Goal: Communication & Community: Ask a question

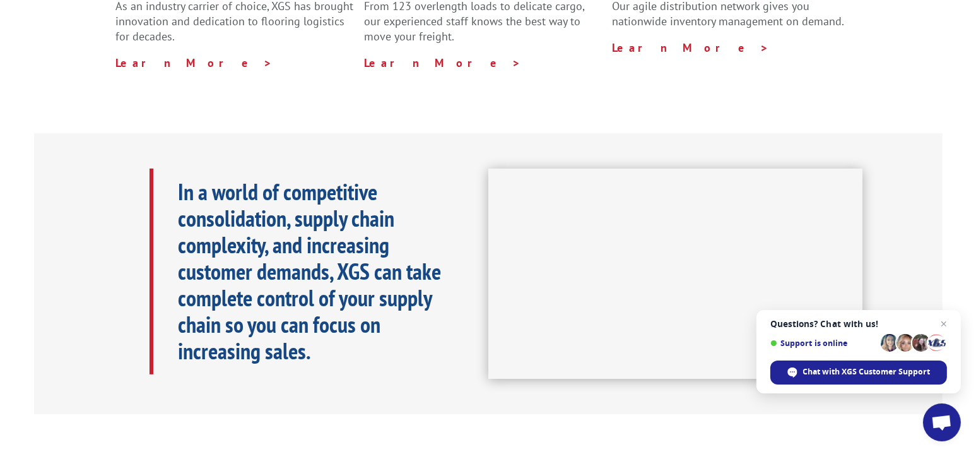
scroll to position [189, 0]
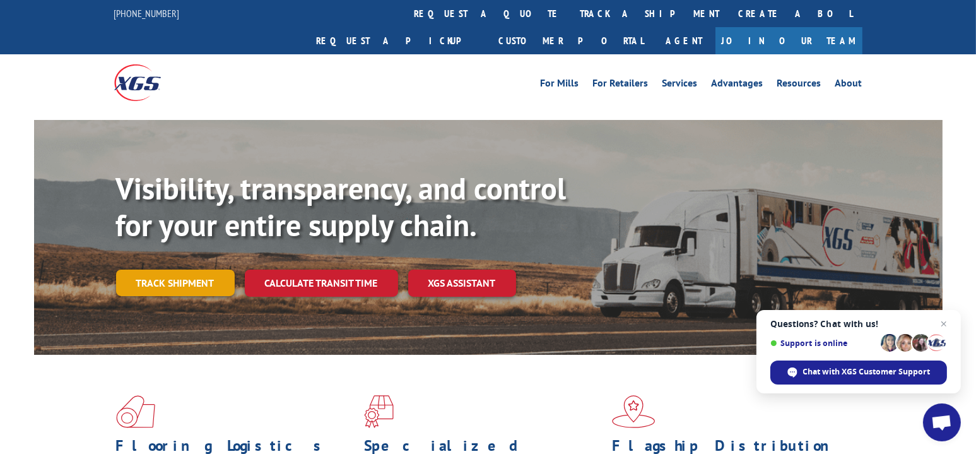
click at [179, 269] on link "Track shipment" at bounding box center [175, 282] width 119 height 27
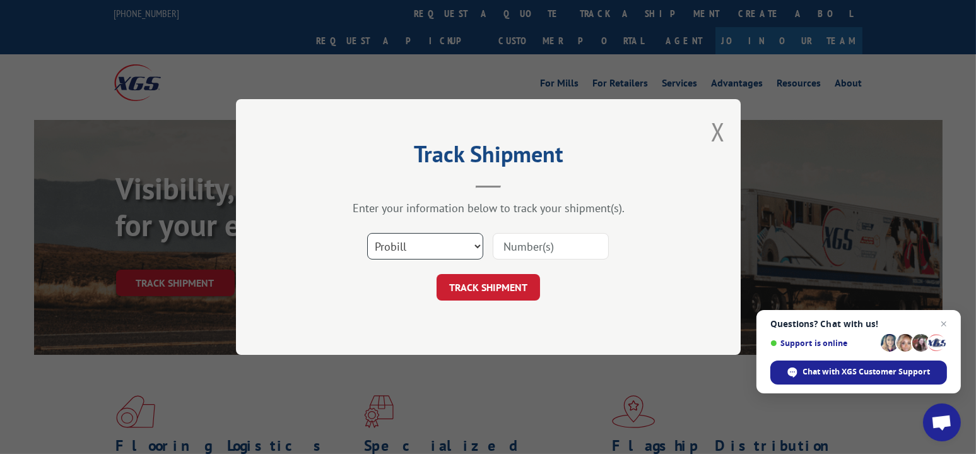
click at [475, 247] on select "Select category... Probill BOL PO" at bounding box center [425, 246] width 116 height 27
click at [367, 233] on select "Select category... Probill BOL PO" at bounding box center [425, 246] width 116 height 27
click at [562, 244] on input at bounding box center [551, 246] width 116 height 27
type input "17543168"
click at [485, 287] on button "TRACK SHIPMENT" at bounding box center [489, 287] width 104 height 27
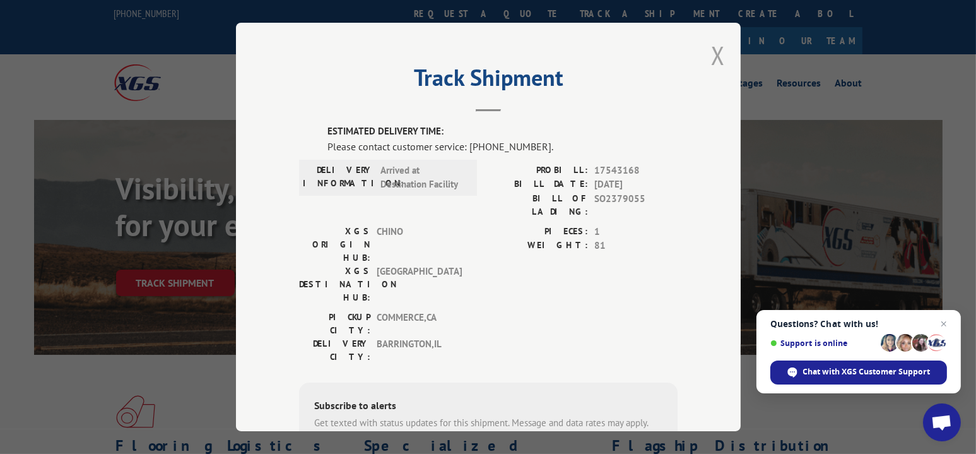
click at [716, 50] on button "Close modal" at bounding box center [718, 54] width 14 height 33
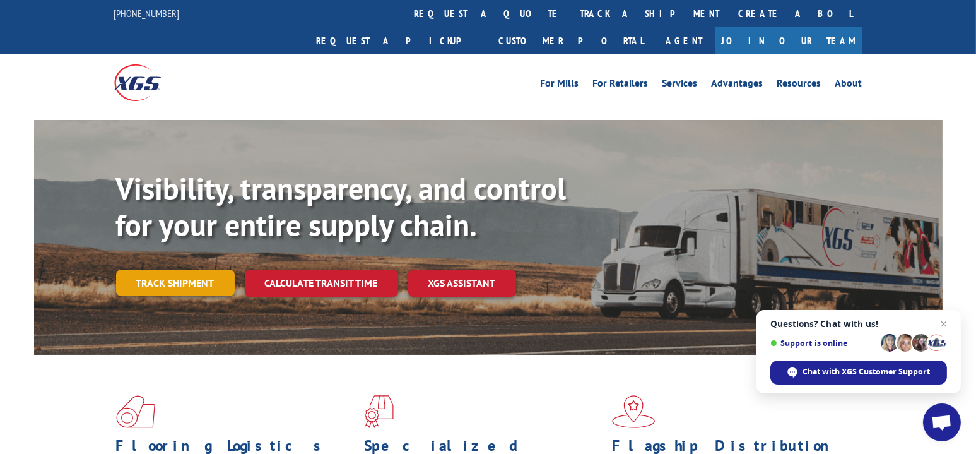
click at [174, 269] on link "Track shipment" at bounding box center [175, 282] width 119 height 27
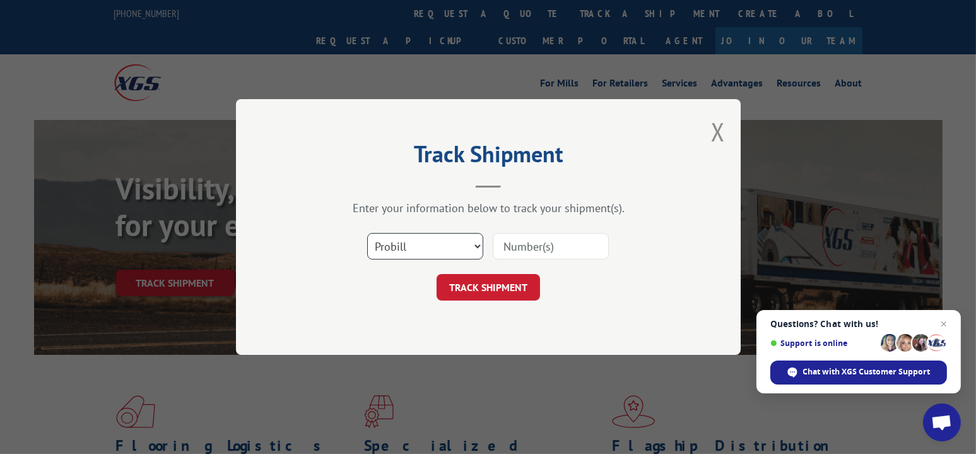
click at [475, 244] on select "Select category... Probill BOL PO" at bounding box center [425, 246] width 116 height 27
select select "bol"
click at [367, 233] on select "Select category... Probill BOL PO" at bounding box center [425, 246] width 116 height 27
click at [562, 247] on input at bounding box center [551, 246] width 116 height 27
type input "so2379055"
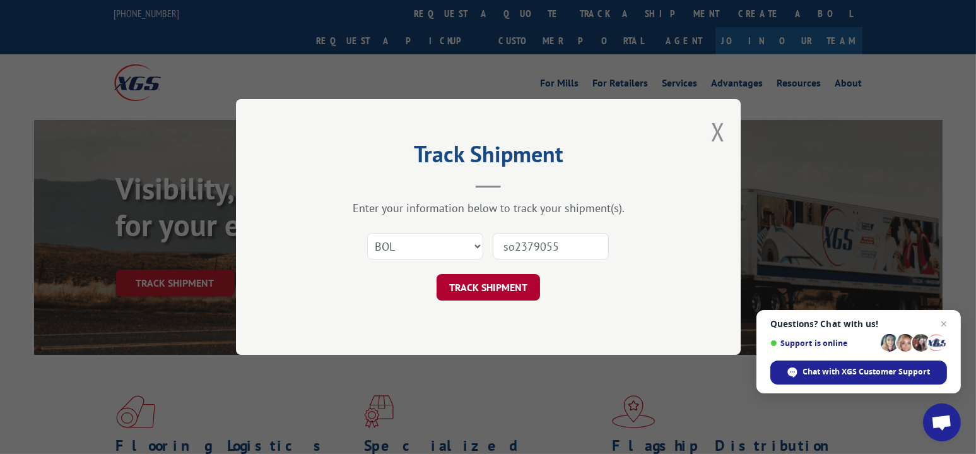
click at [501, 284] on button "TRACK SHIPMENT" at bounding box center [489, 287] width 104 height 27
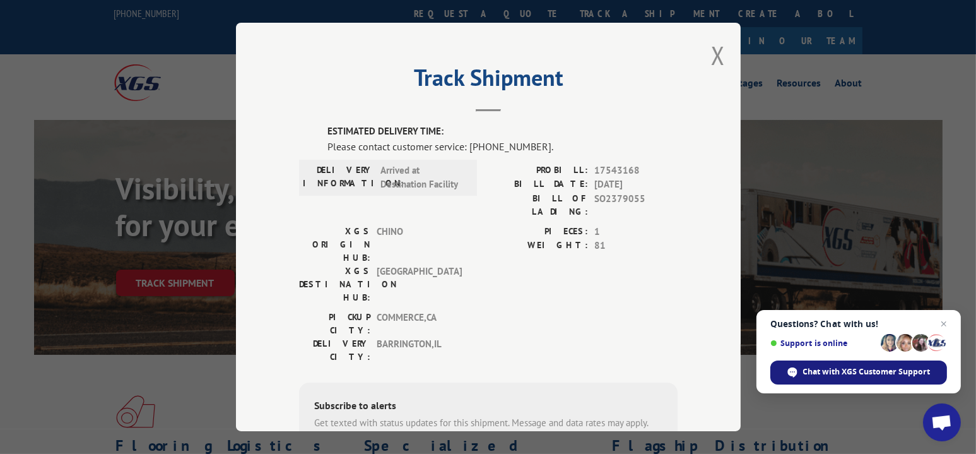
click at [855, 371] on span "Chat with XGS Customer Support" at bounding box center [866, 371] width 127 height 11
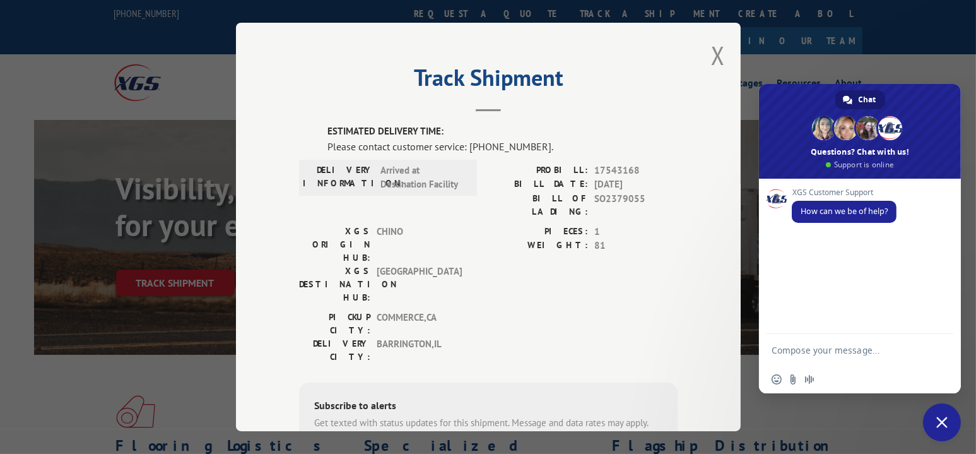
click at [862, 225] on div "XGS Customer Support How can we be of help?" at bounding box center [873, 212] width 162 height 49
click at [905, 354] on textarea "Compose your message..." at bounding box center [847, 350] width 151 height 32
type textarea "I"
type textarea "Can I please get a delivery date on probill # 17543168?"
click at [935, 336] on span "Send" at bounding box center [939, 338] width 9 height 9
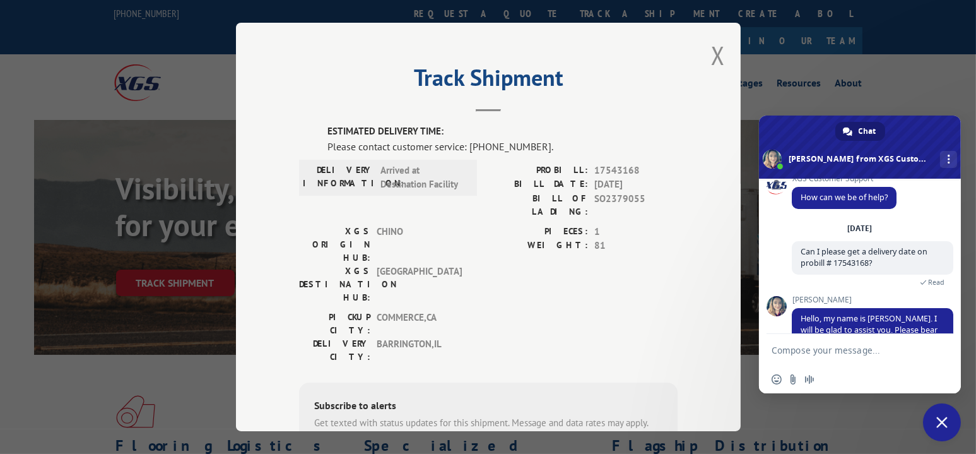
scroll to position [166, 0]
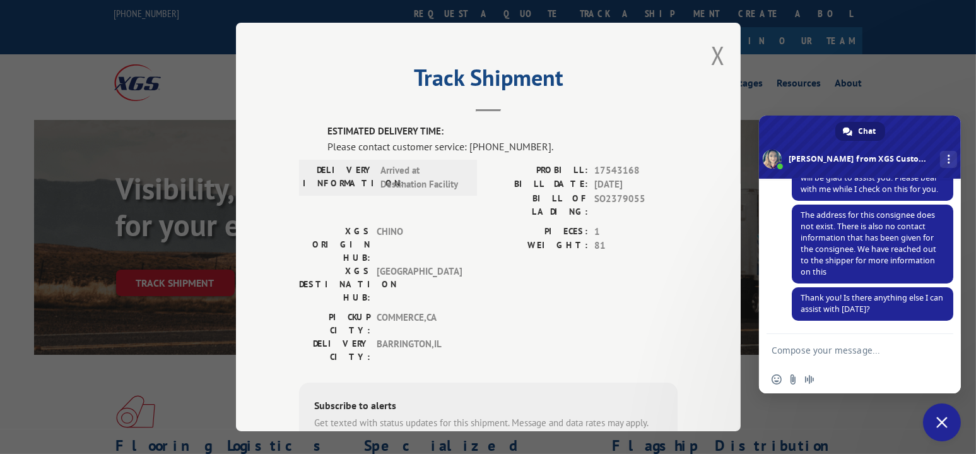
click at [912, 352] on textarea "Compose your message..." at bounding box center [847, 350] width 151 height 32
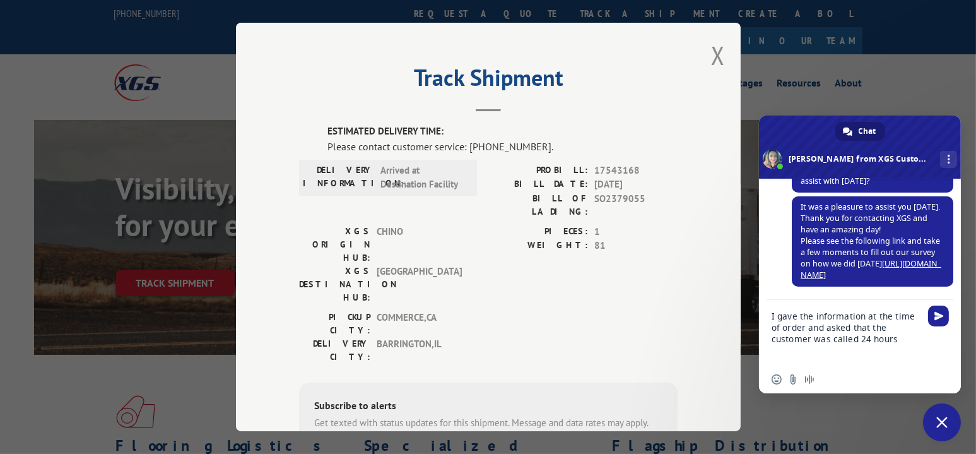
scroll to position [319, 0]
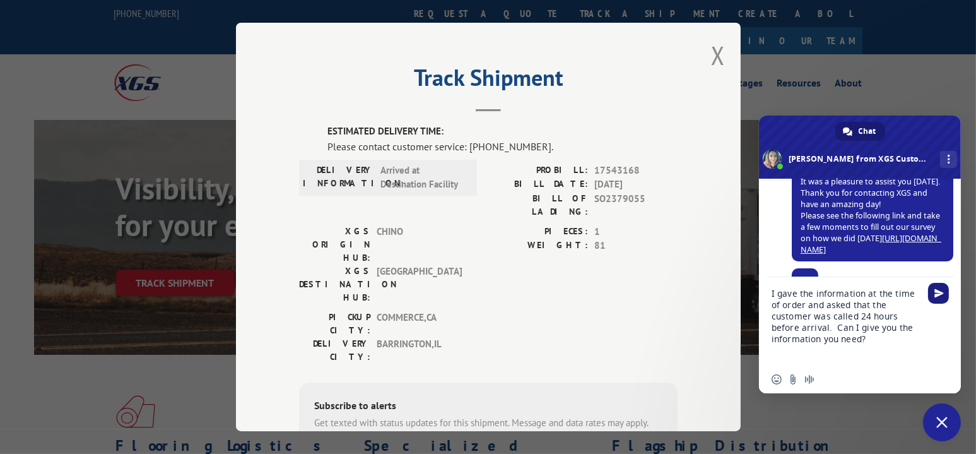
type textarea "I gave the information at the time of order and asked that the customer was cal…"
click at [939, 294] on span "Send" at bounding box center [939, 292] width 9 height 9
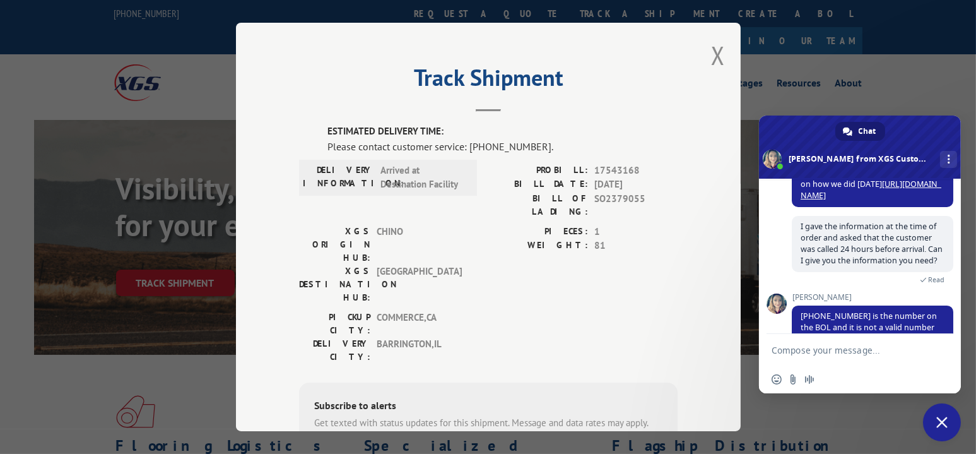
scroll to position [425, 0]
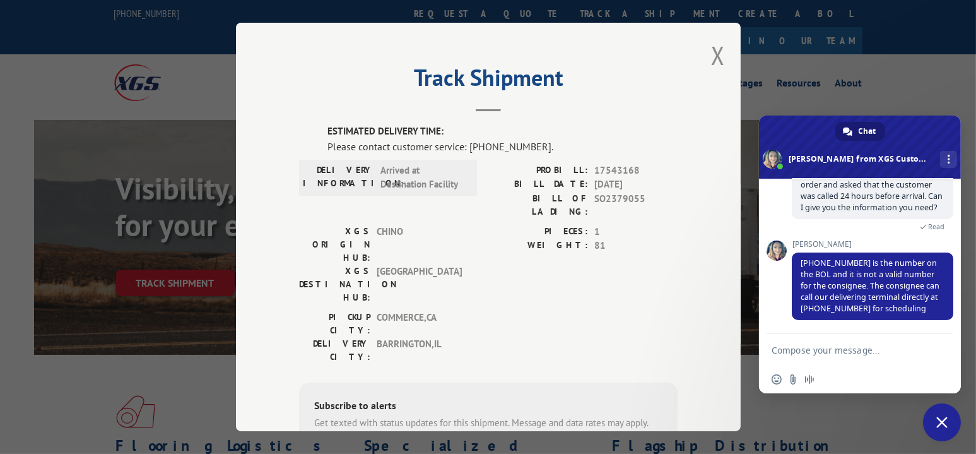
click at [912, 353] on textarea "Compose your message..." at bounding box center [847, 350] width 151 height 32
type textarea "okay....thank you!"
click at [942, 349] on span "Send" at bounding box center [939, 349] width 9 height 9
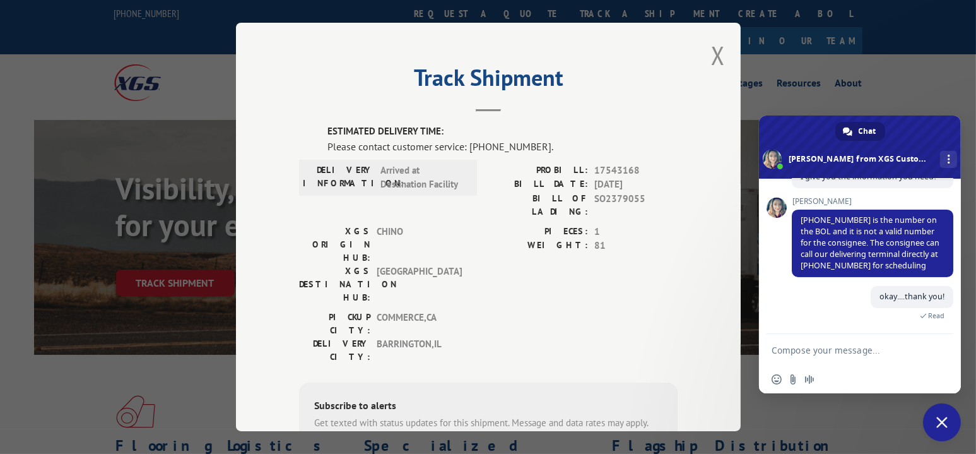
scroll to position [511, 0]
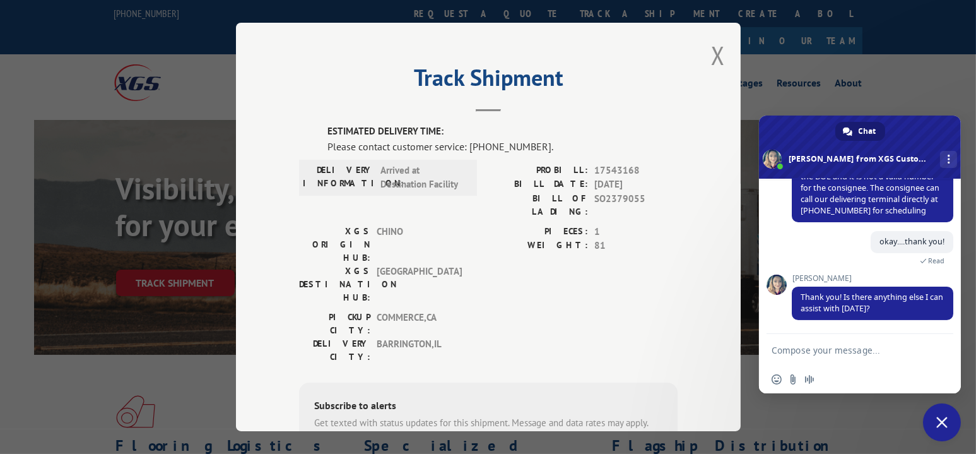
click at [891, 351] on textarea "Compose your message..." at bounding box center [847, 350] width 151 height 32
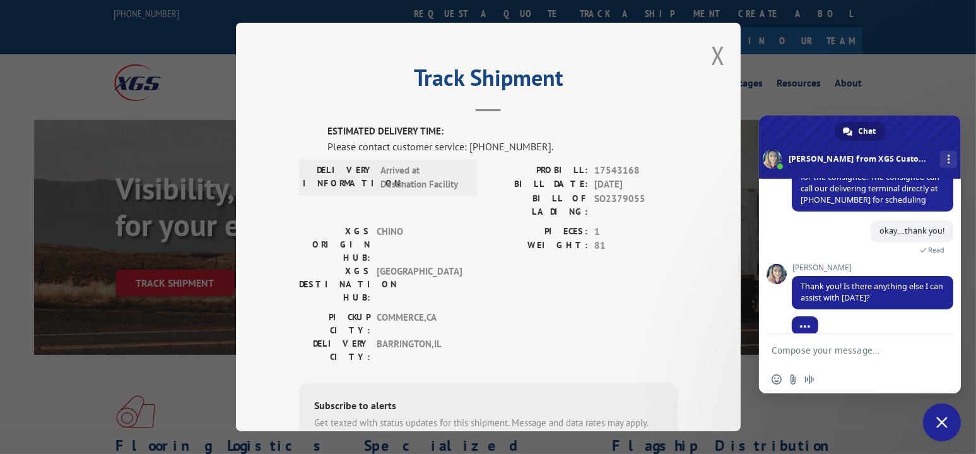
scroll to position [536, 0]
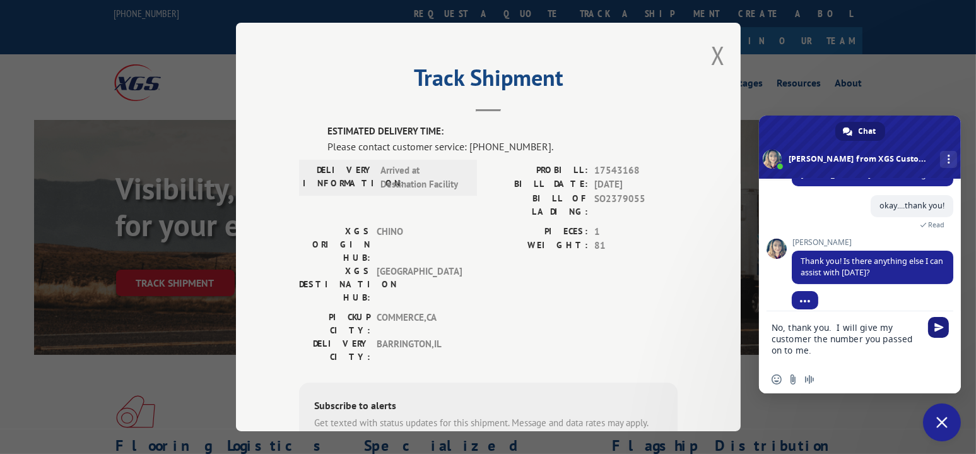
type textarea "No, thank you. I will give my customer the number you passed on to me."
click at [939, 324] on span "Send" at bounding box center [939, 326] width 9 height 9
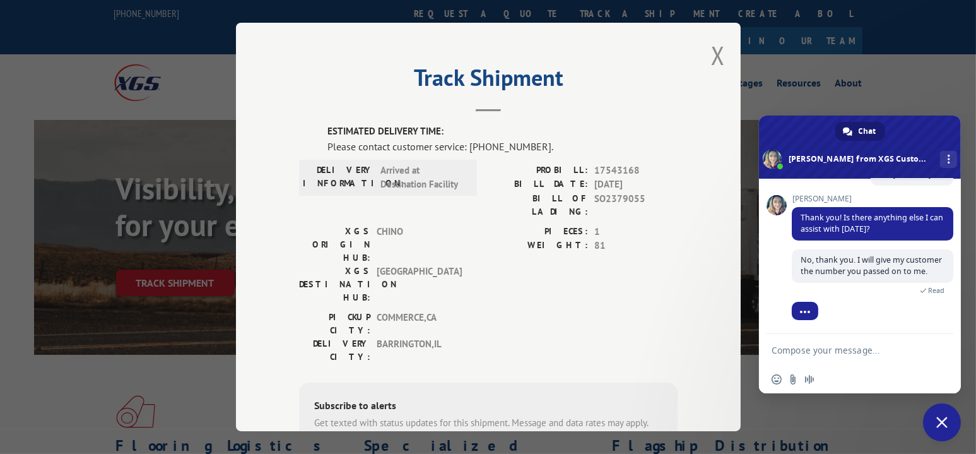
scroll to position [438, 0]
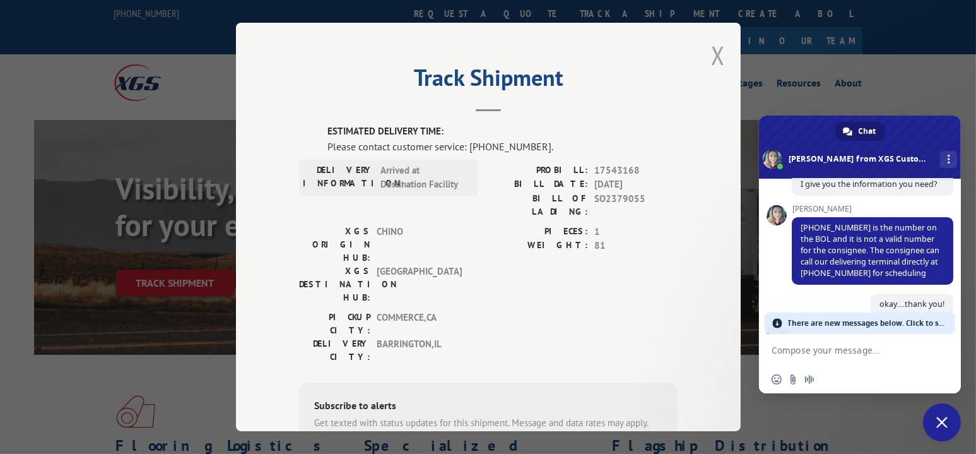
click at [713, 55] on button "Close modal" at bounding box center [718, 54] width 14 height 33
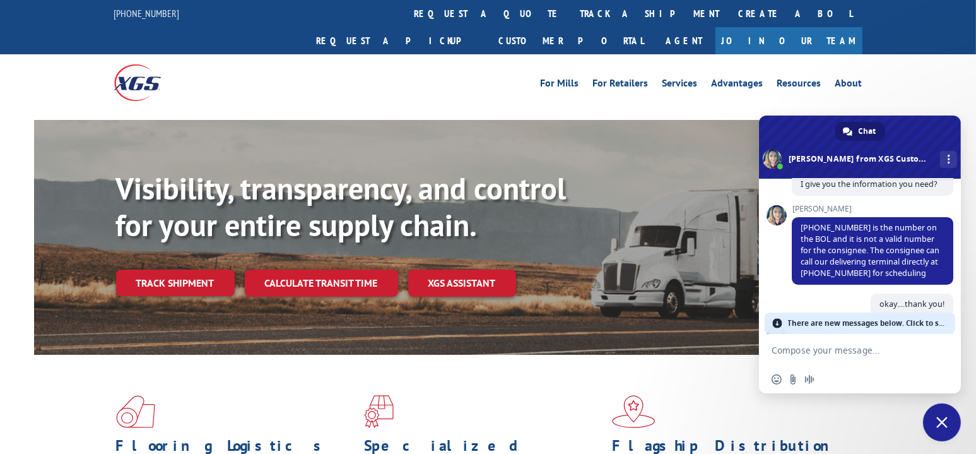
click at [879, 319] on span "There are new messages below. Click to see." at bounding box center [868, 322] width 160 height 21
